Goal: Task Accomplishment & Management: Use online tool/utility

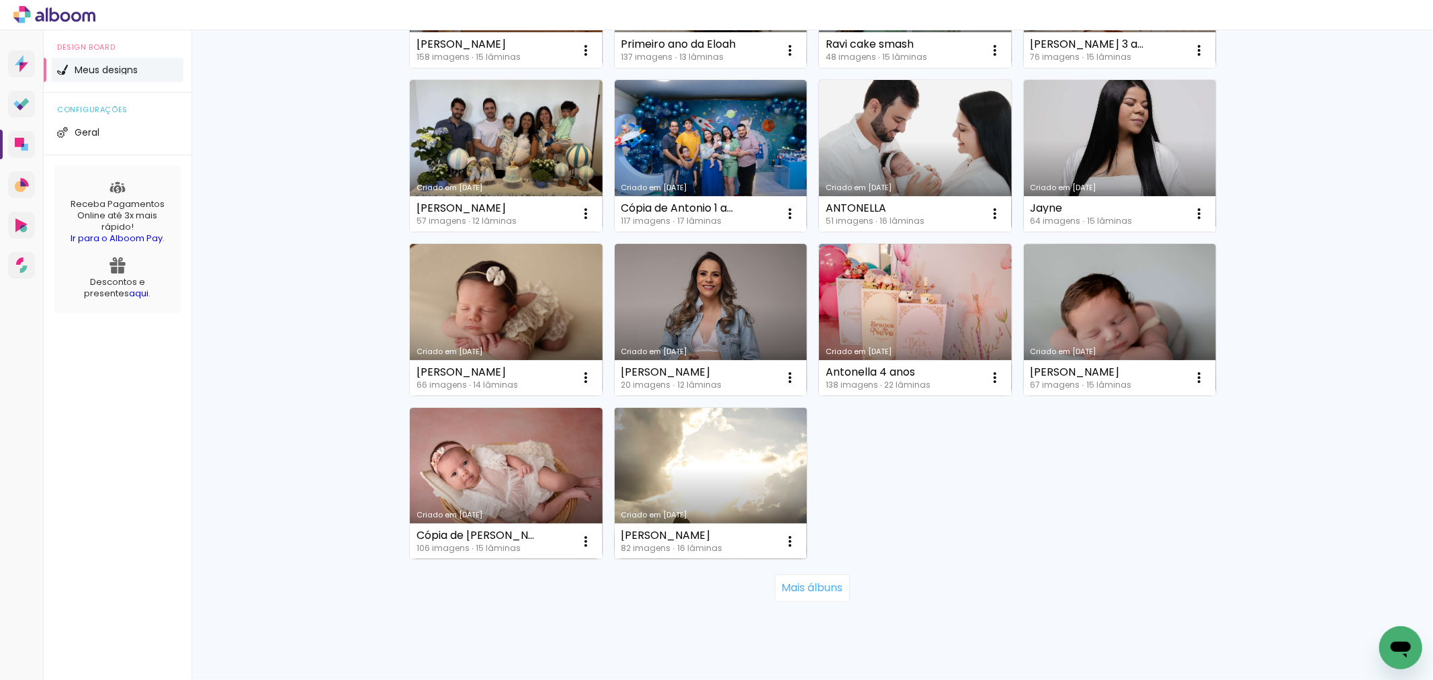
scroll to position [776, 0]
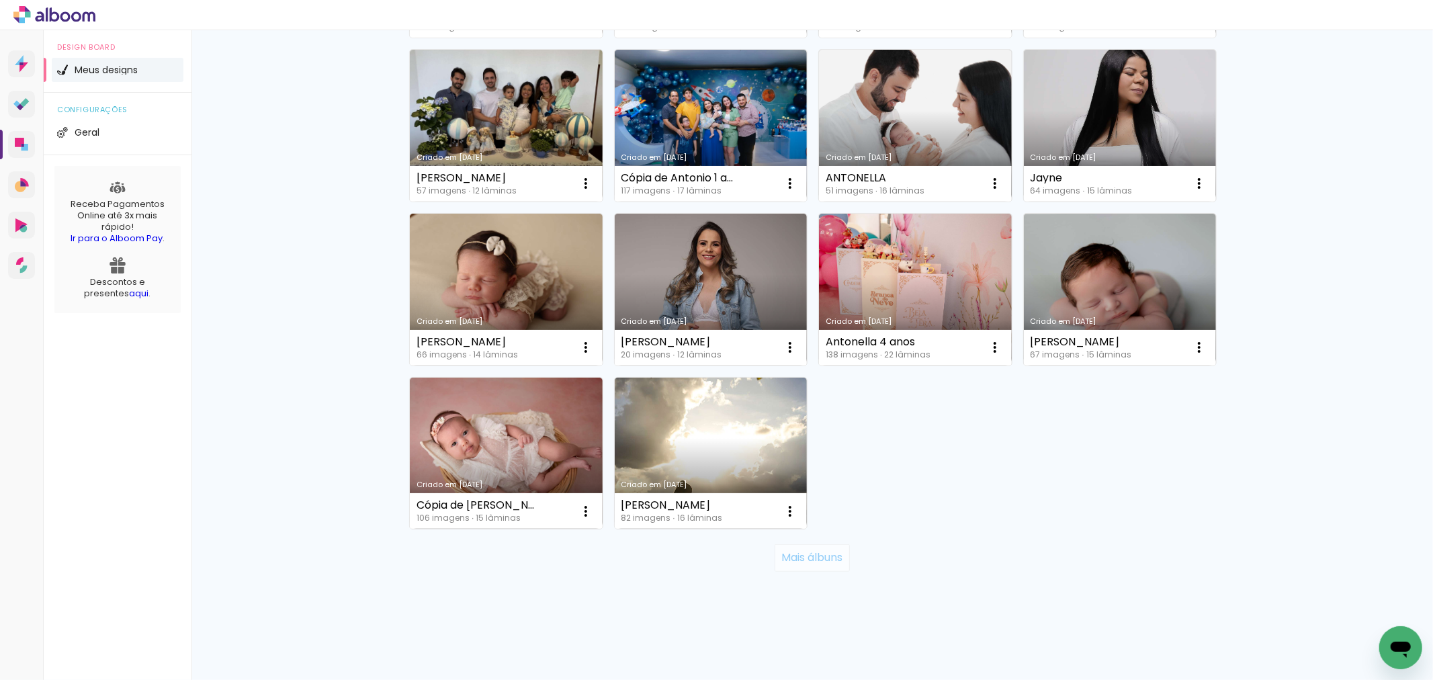
click at [0, 0] on slot "Mais álbuns" at bounding box center [0, 0] width 0 height 0
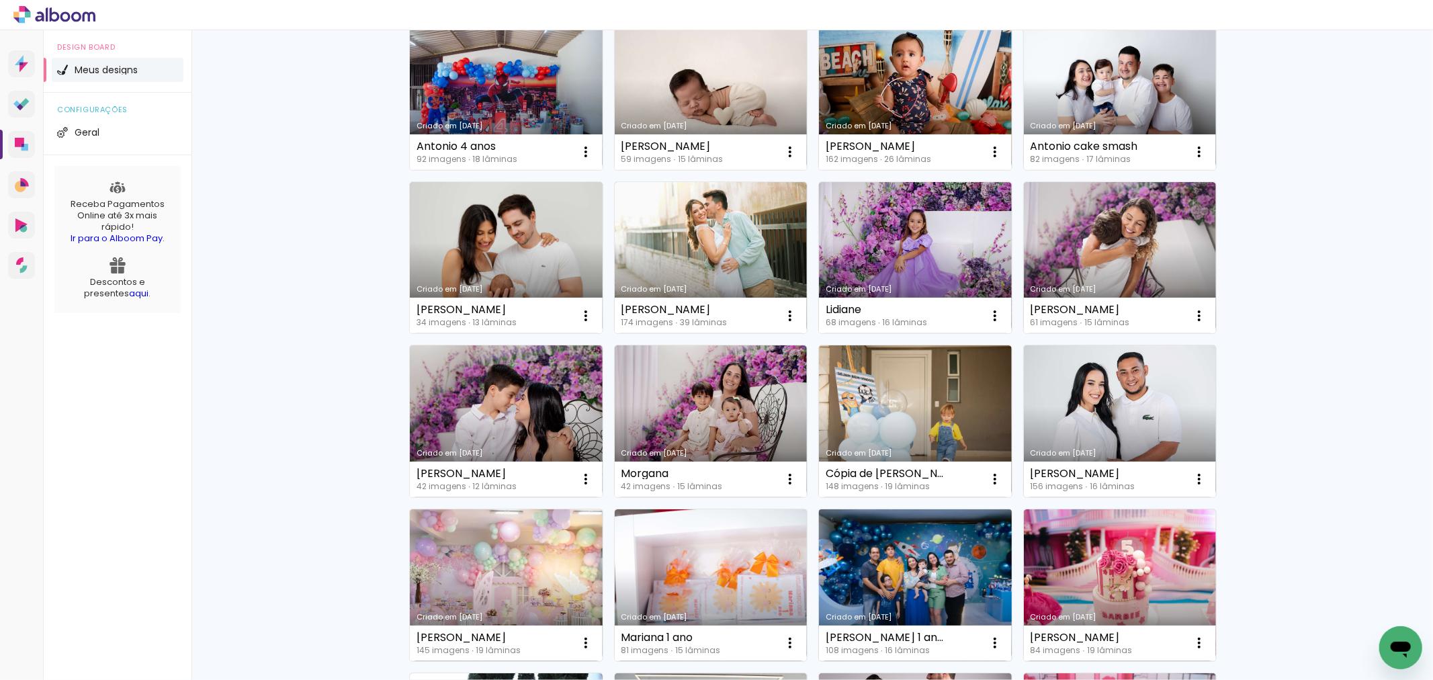
scroll to position [1150, 0]
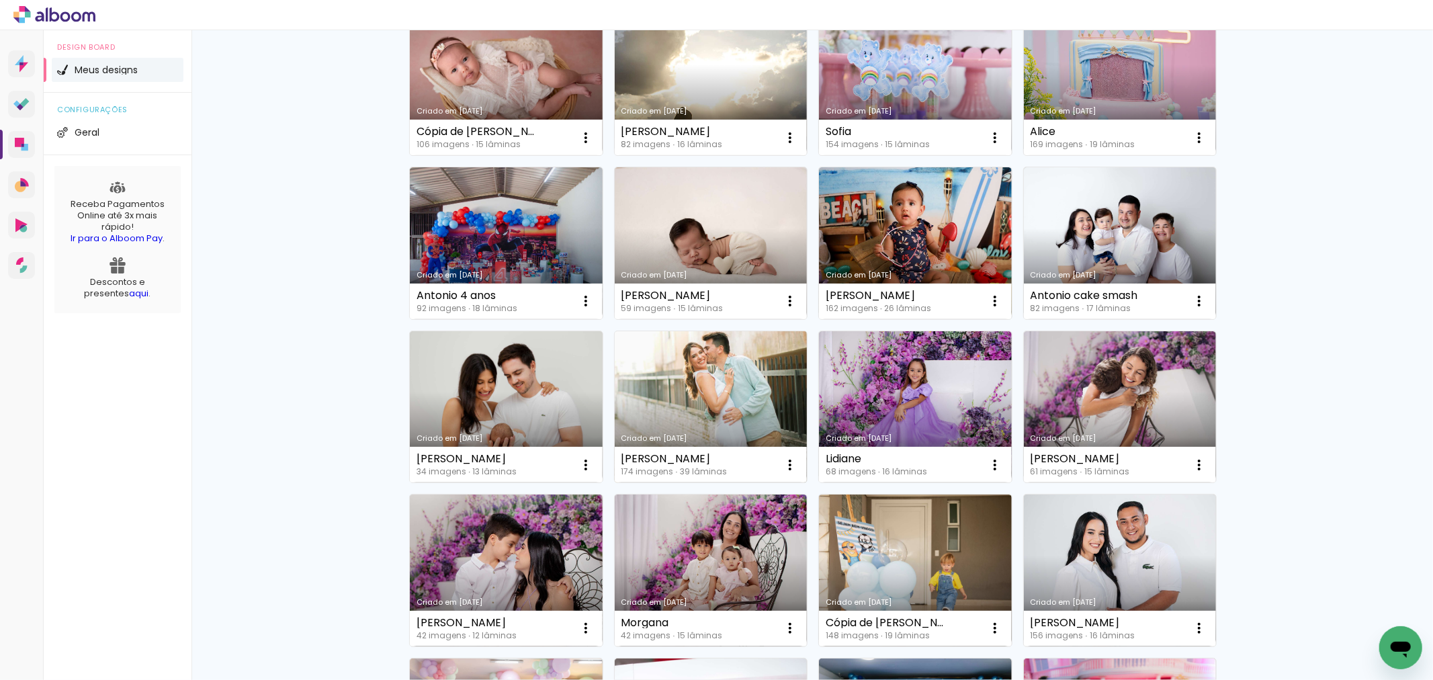
click at [728, 416] on link "Criado em [DATE]" at bounding box center [711, 407] width 193 height 152
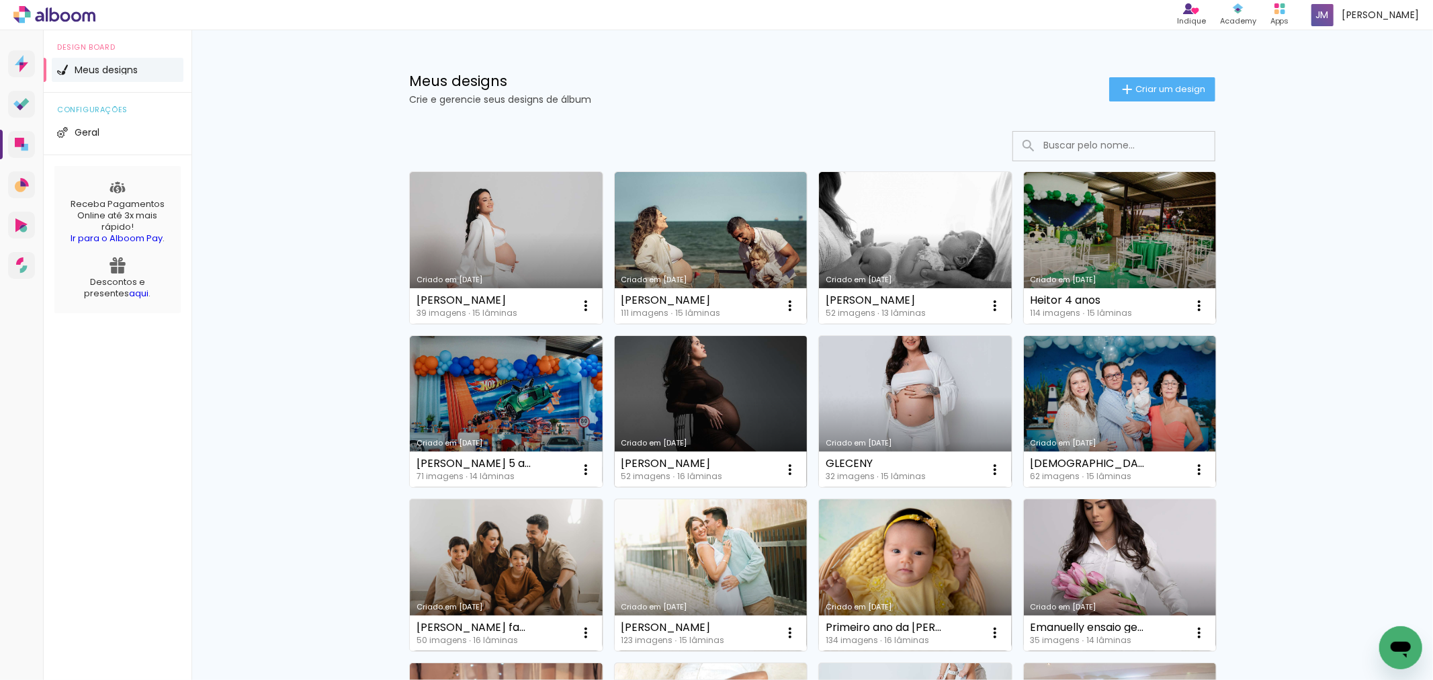
scroll to position [149, 0]
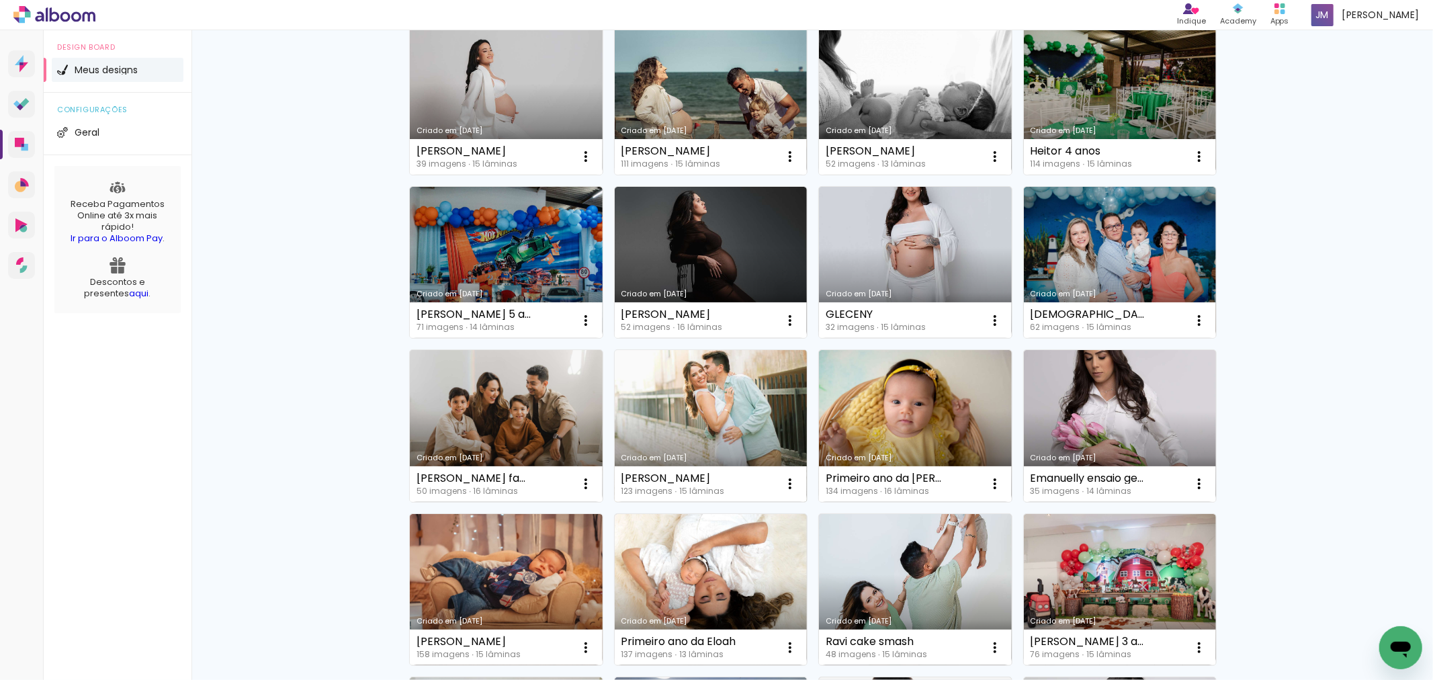
click at [673, 416] on link "Criado em [DATE]" at bounding box center [711, 426] width 193 height 152
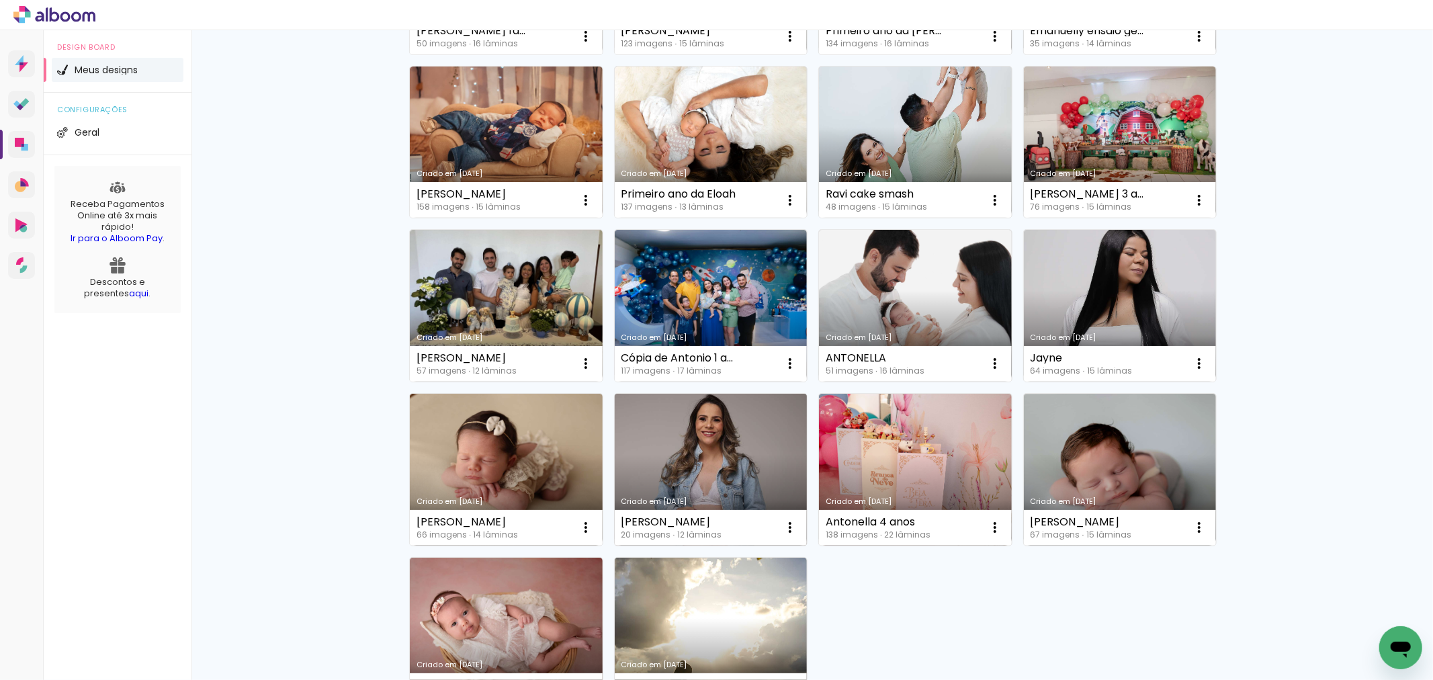
scroll to position [776, 0]
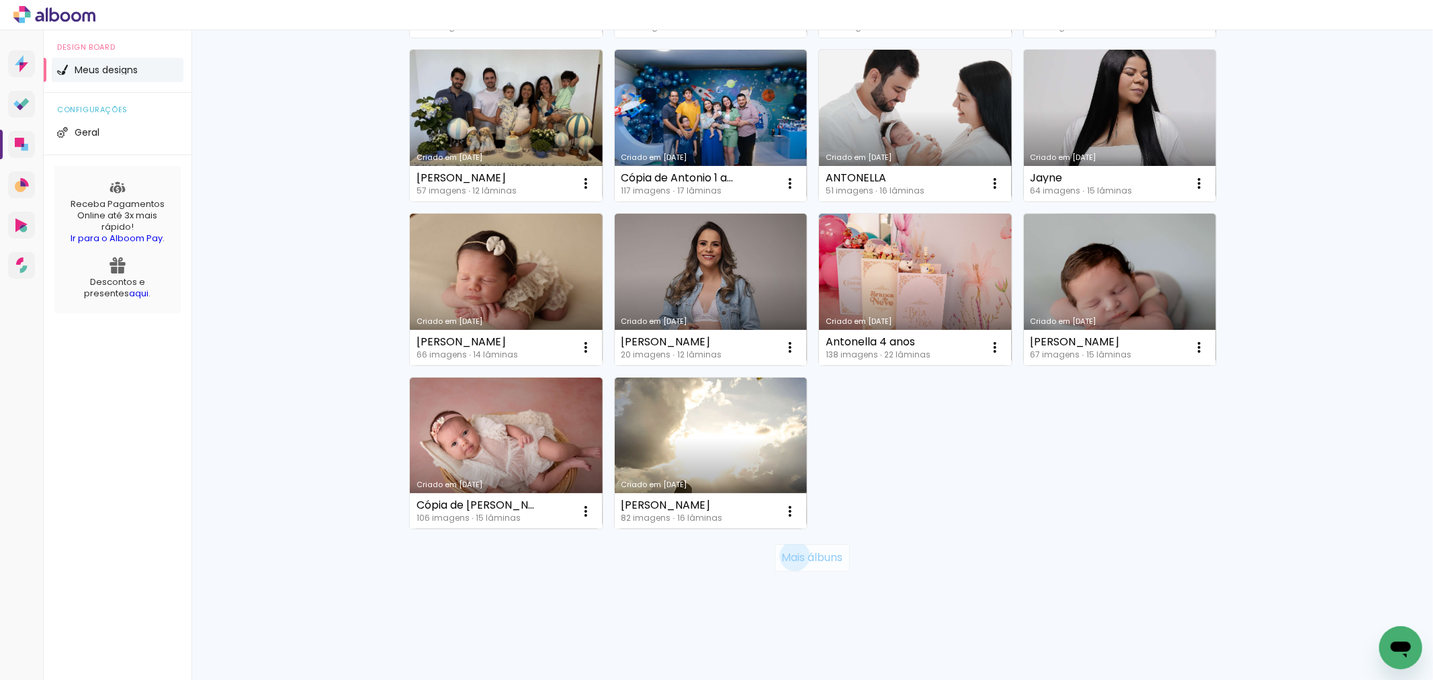
click at [0, 0] on slot "Mais álbuns" at bounding box center [0, 0] width 0 height 0
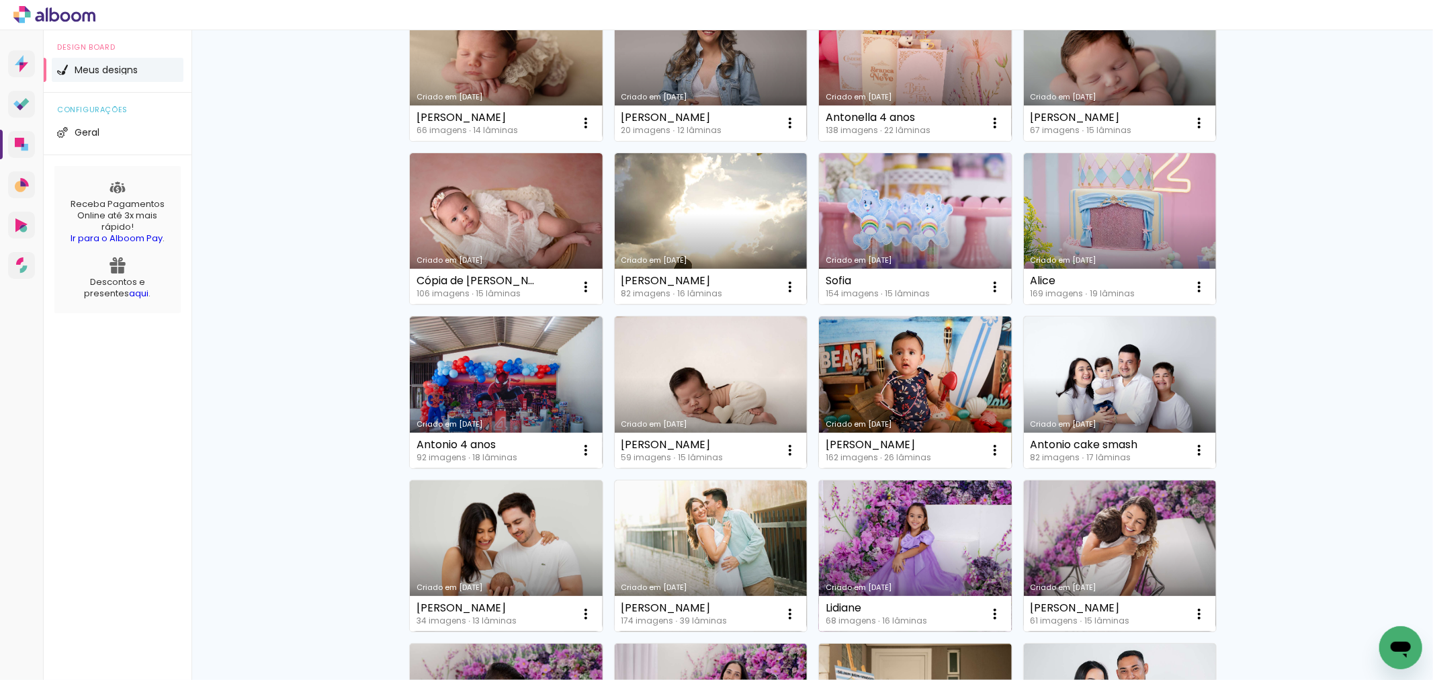
scroll to position [1150, 0]
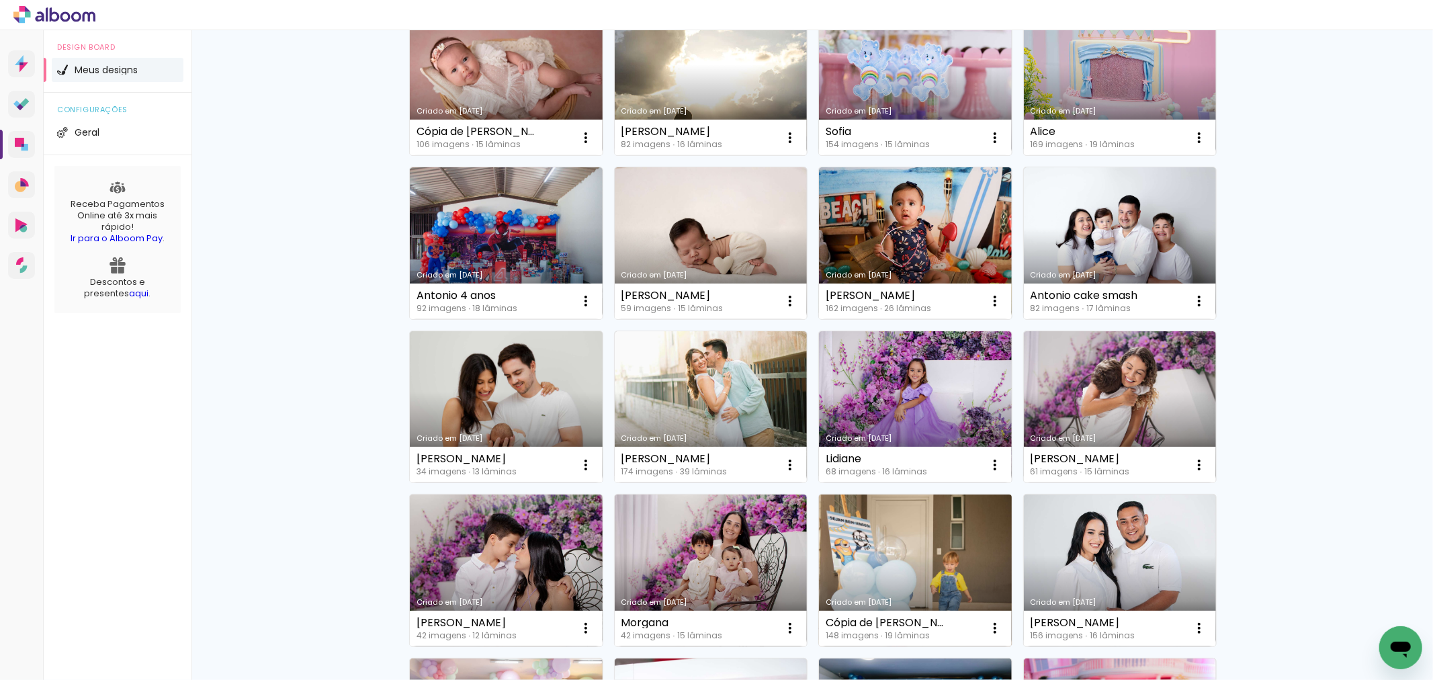
click at [944, 533] on link "Criado em [DATE]" at bounding box center [915, 570] width 193 height 152
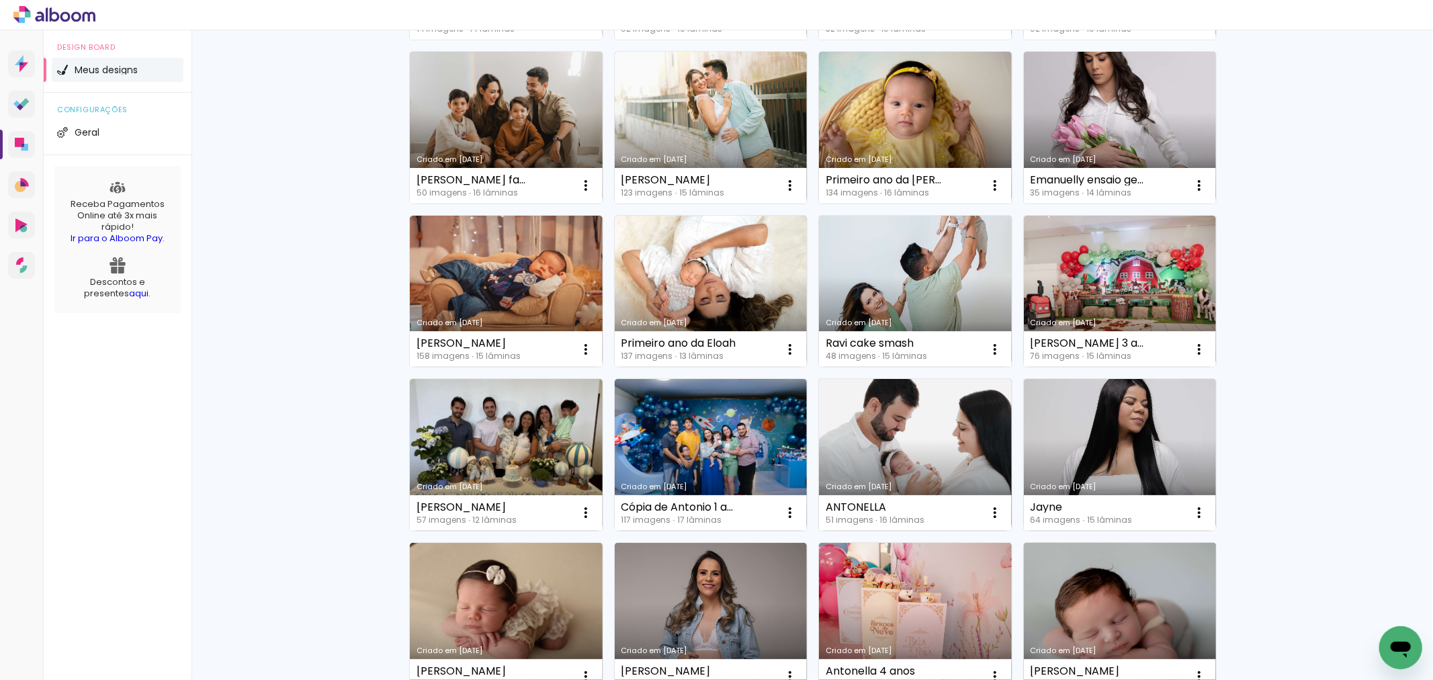
scroll to position [776, 0]
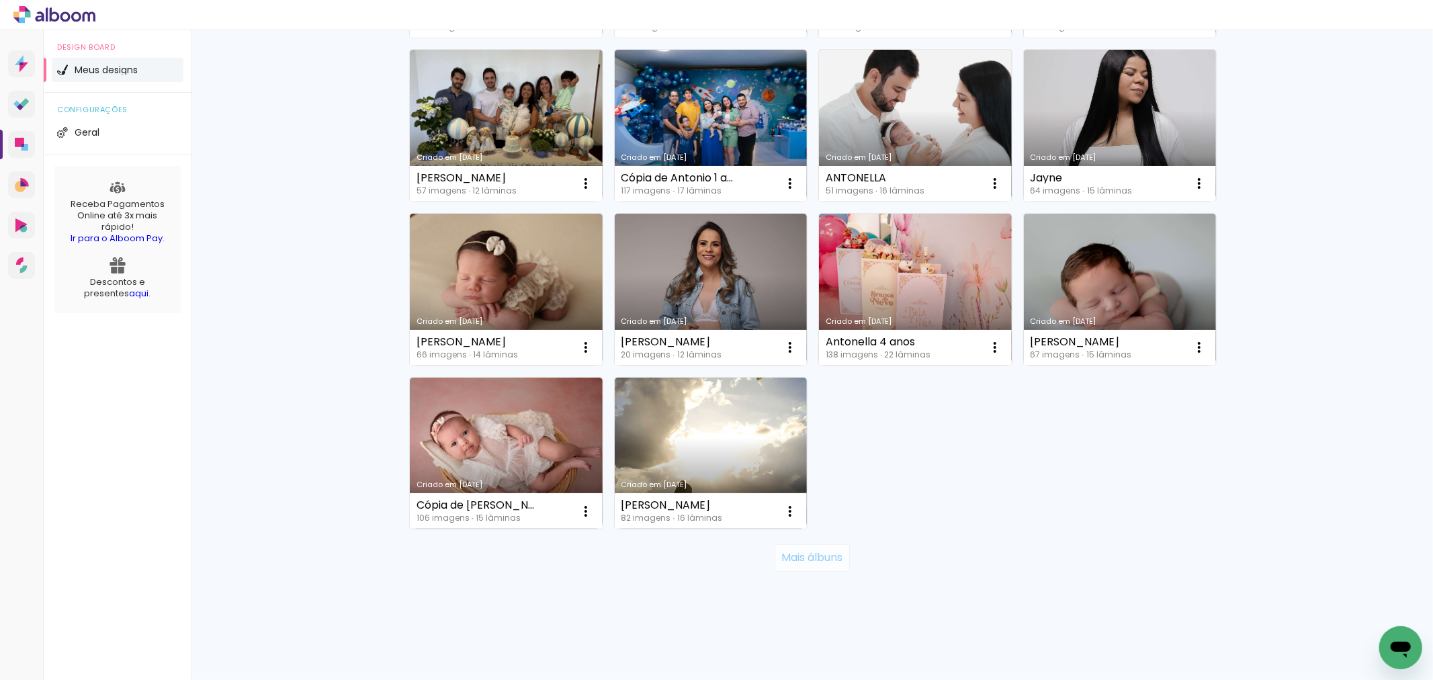
click at [817, 566] on paper-button "Mais álbuns" at bounding box center [811, 557] width 75 height 27
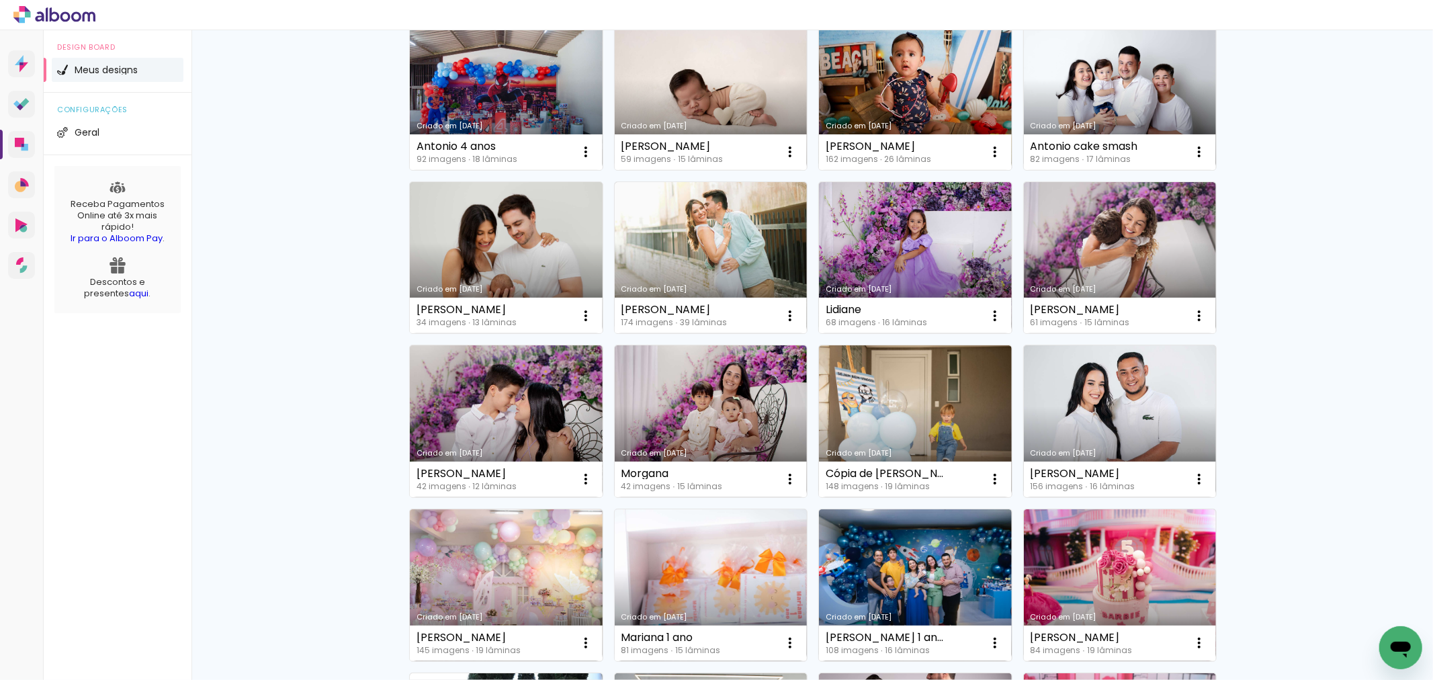
scroll to position [1448, 0]
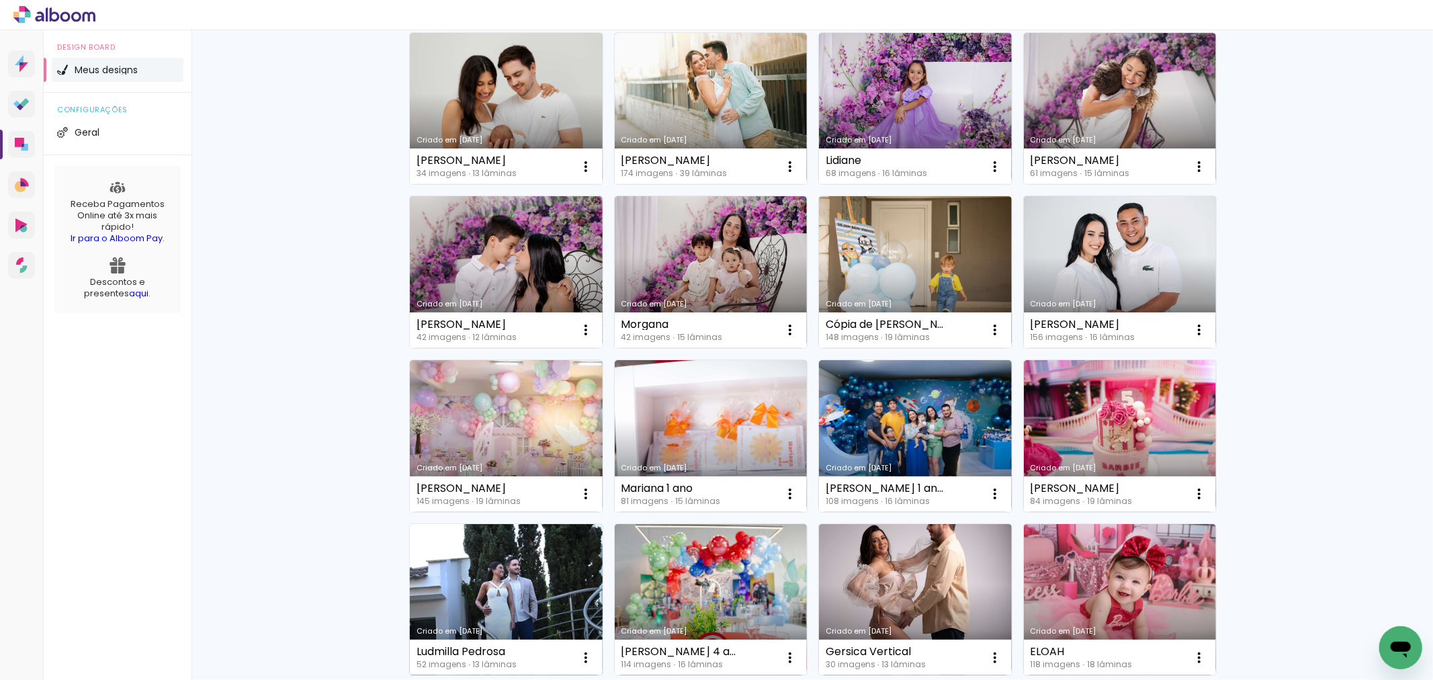
click at [564, 590] on link "Criado em 27/02/25" at bounding box center [506, 600] width 193 height 152
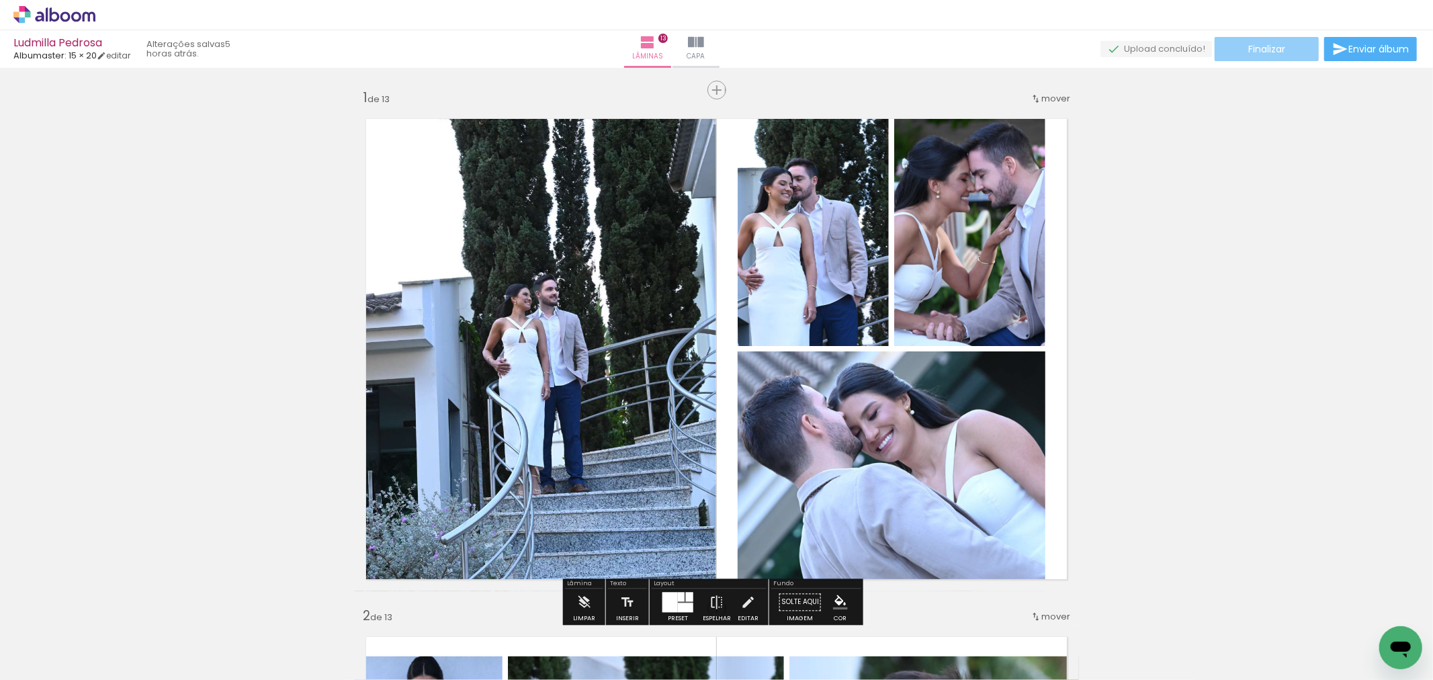
click at [1241, 44] on paper-button "Finalizar" at bounding box center [1266, 49] width 104 height 24
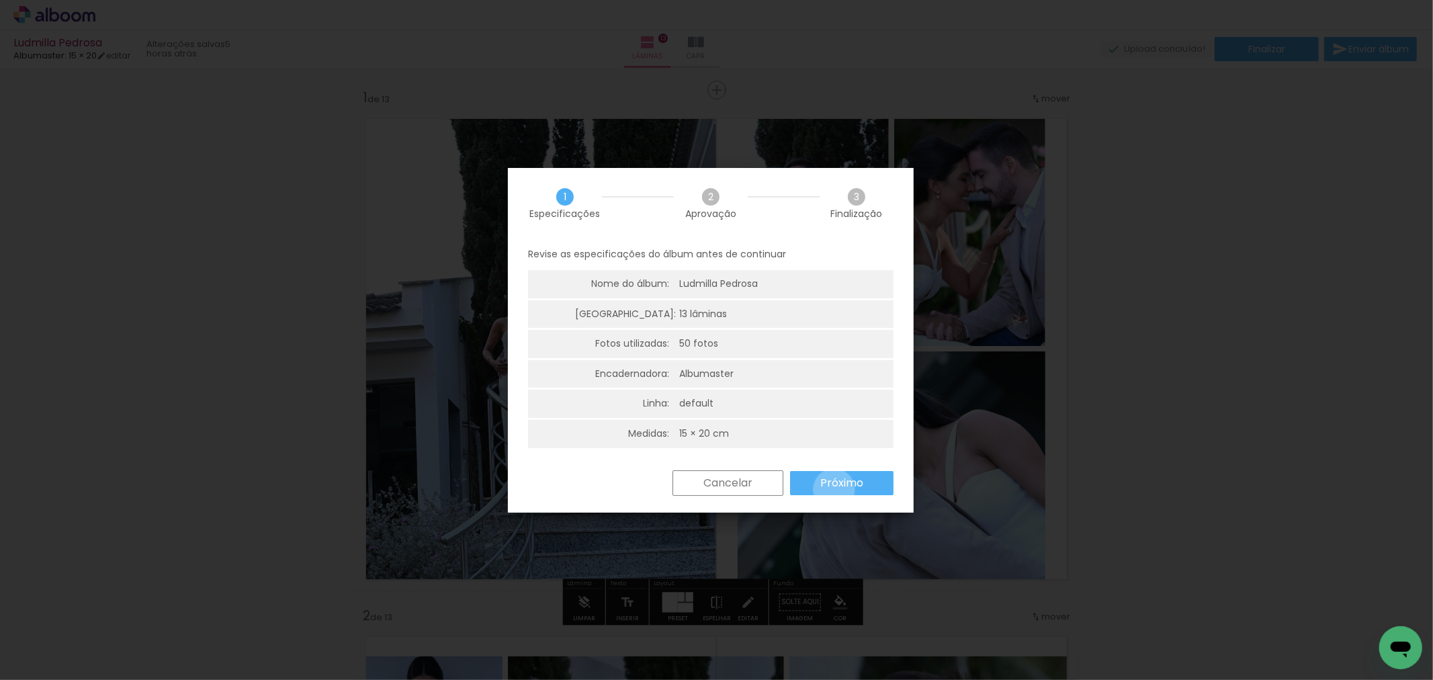
click at [0, 0] on slot "Próximo" at bounding box center [0, 0] width 0 height 0
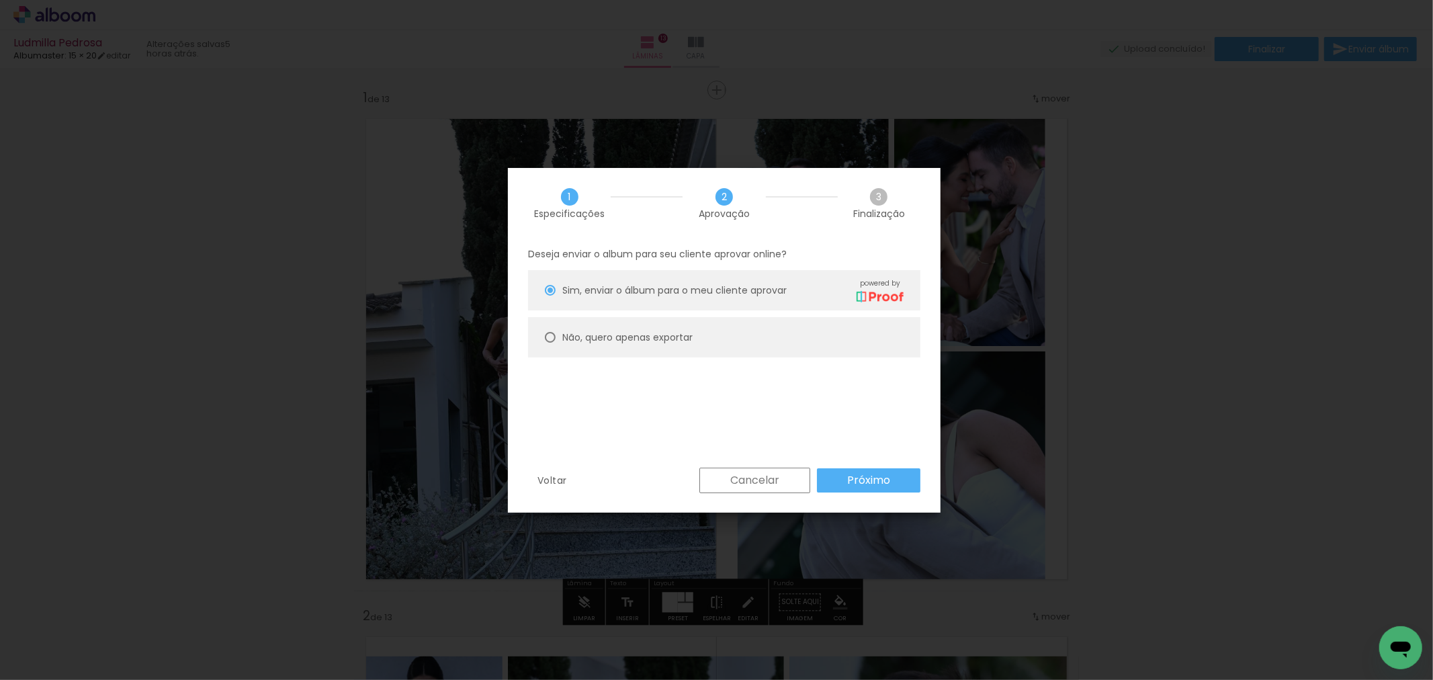
click at [717, 337] on paper-radio-button "Não, quero apenas exportar" at bounding box center [724, 337] width 392 height 40
type paper-radio-button "on"
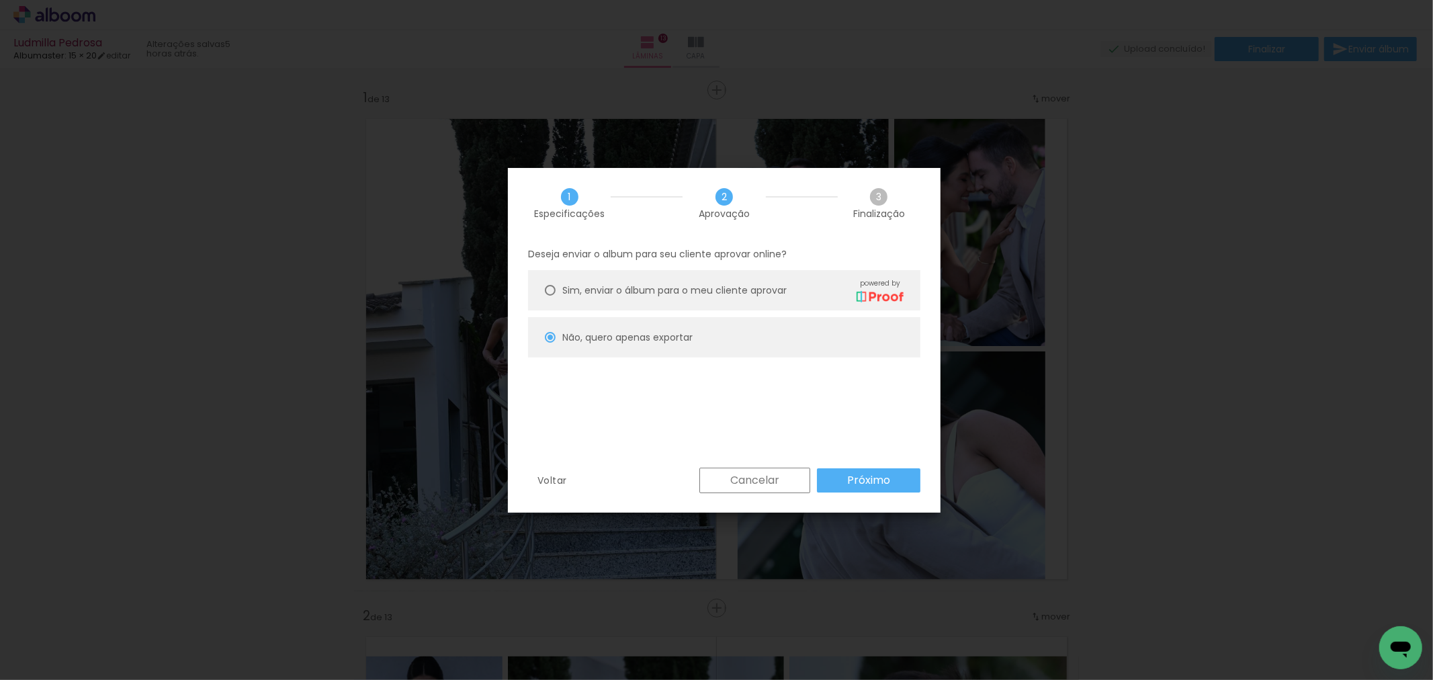
click at [0, 0] on slot "Próximo" at bounding box center [0, 0] width 0 height 0
type input "Alta, 300 DPI"
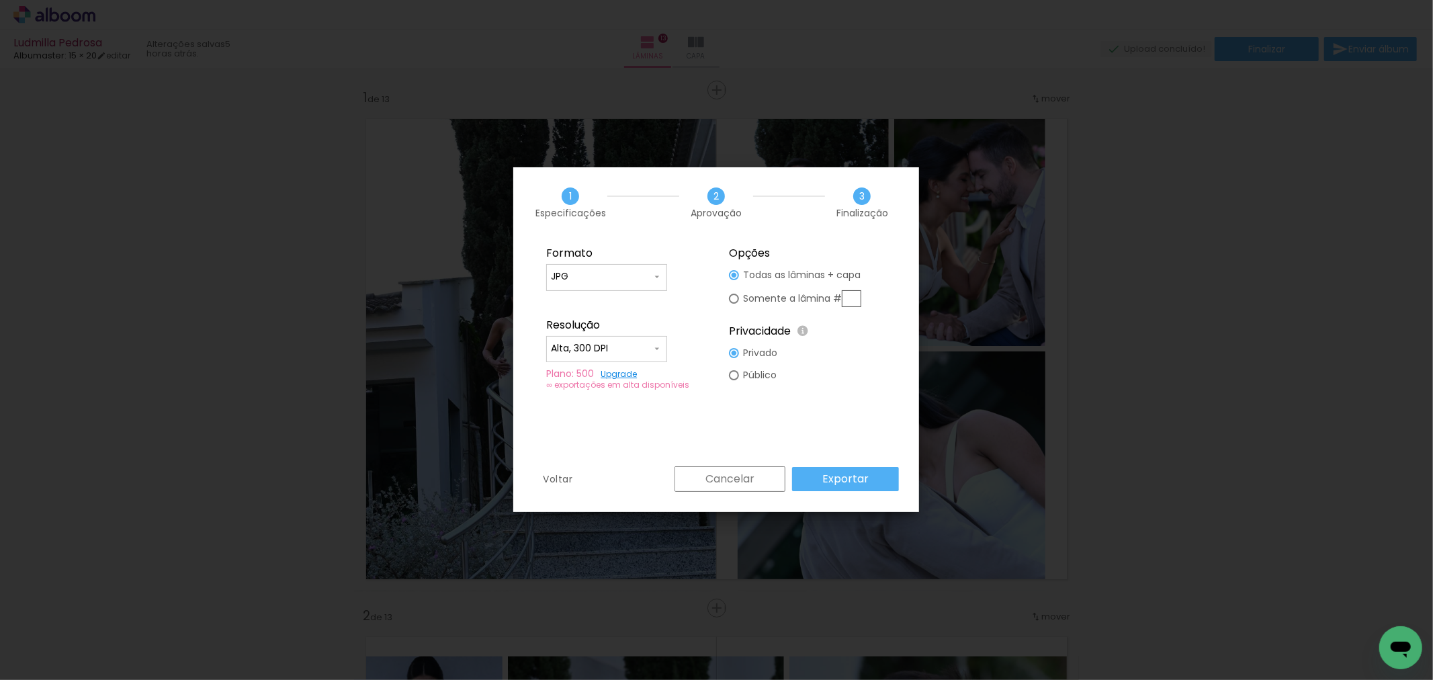
click at [877, 482] on paper-button "Exportar" at bounding box center [845, 479] width 107 height 24
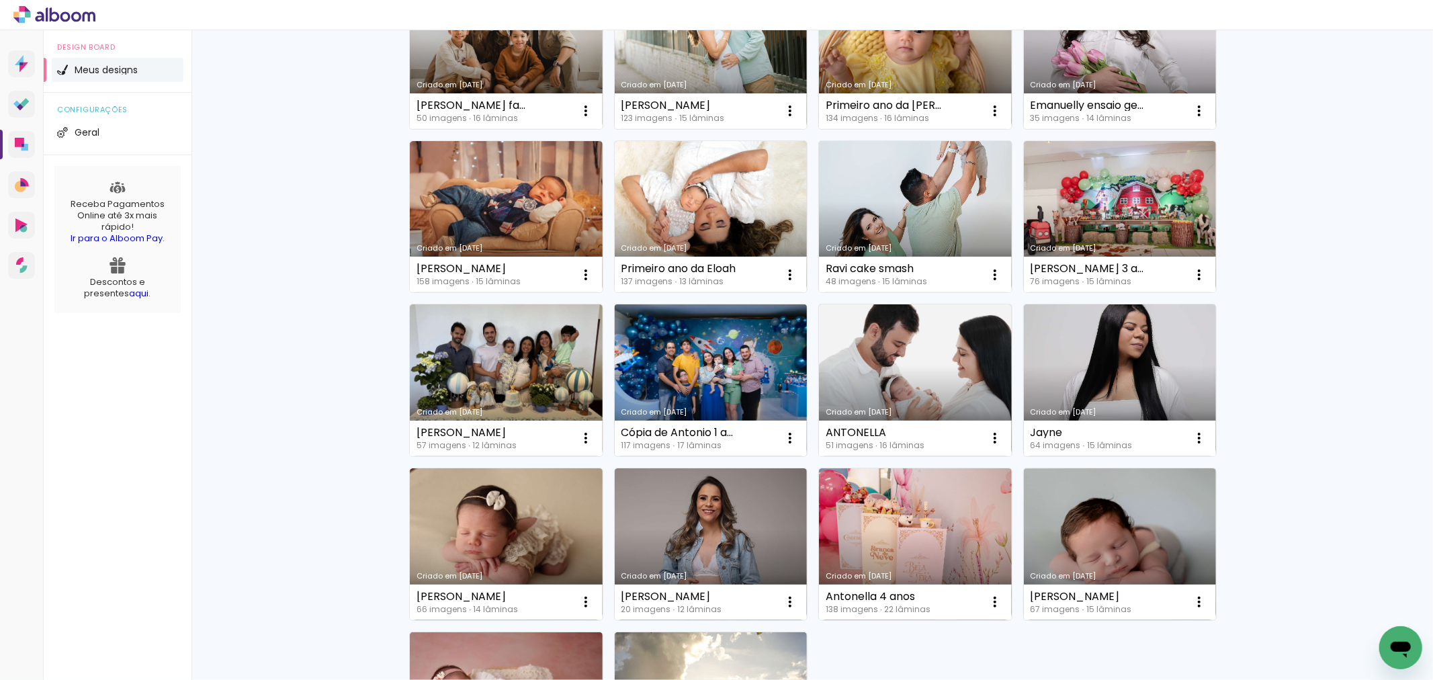
scroll to position [596, 0]
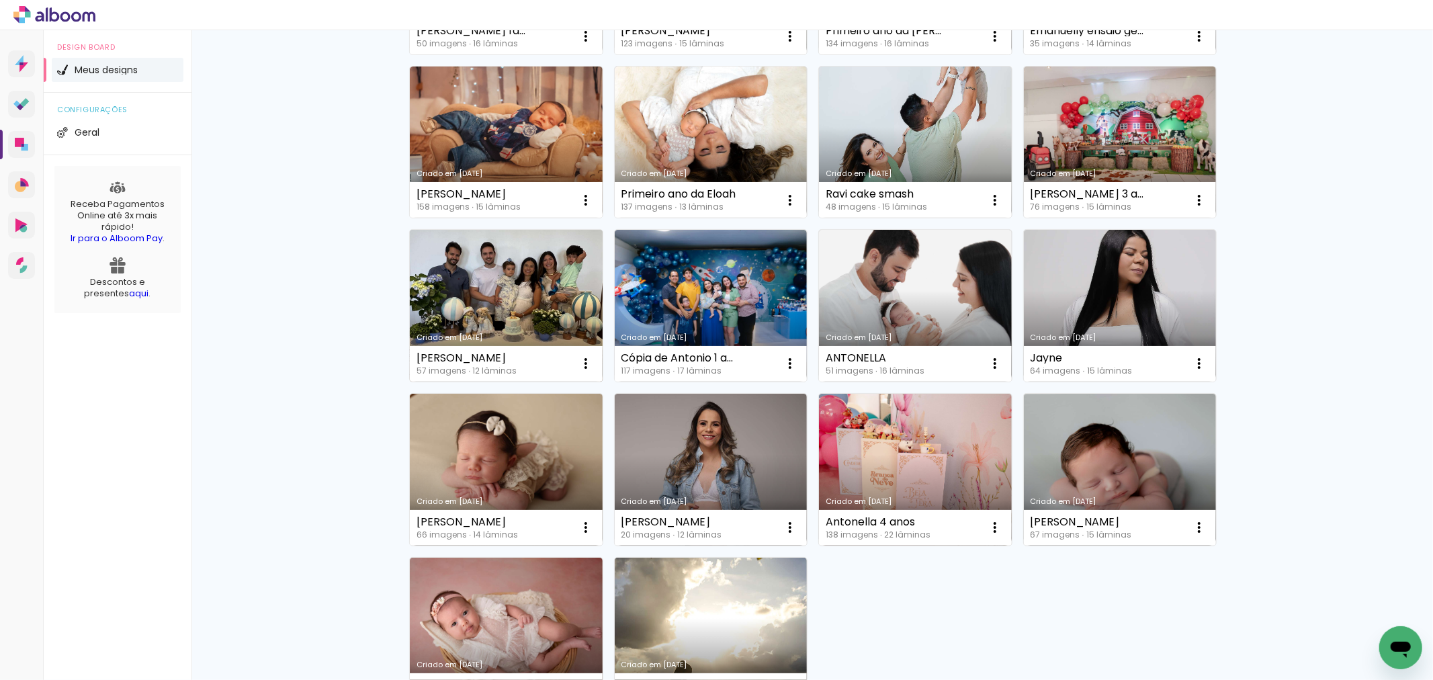
click at [517, 304] on link "Criado em [DATE]" at bounding box center [506, 306] width 193 height 152
